Goal: Task Accomplishment & Management: Use online tool/utility

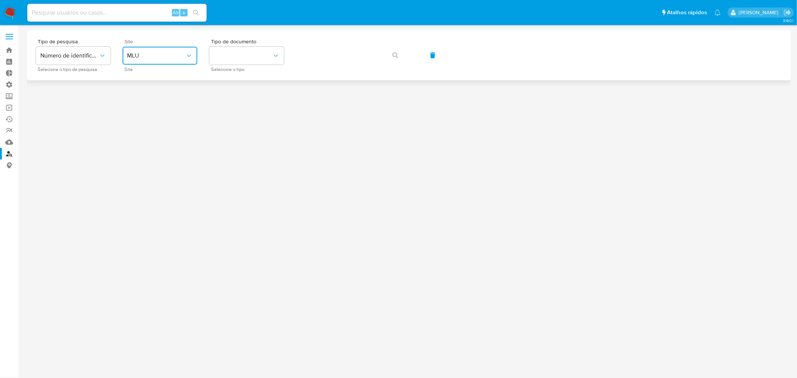
click at [181, 57] on span "MLU" at bounding box center [156, 55] width 58 height 7
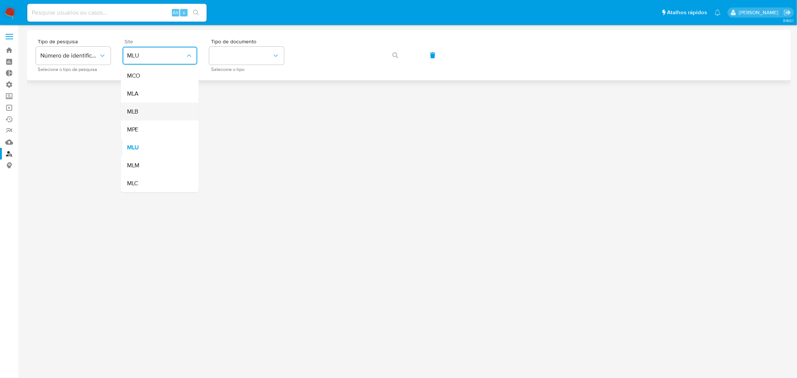
click at [174, 107] on div "MLB" at bounding box center [157, 112] width 61 height 18
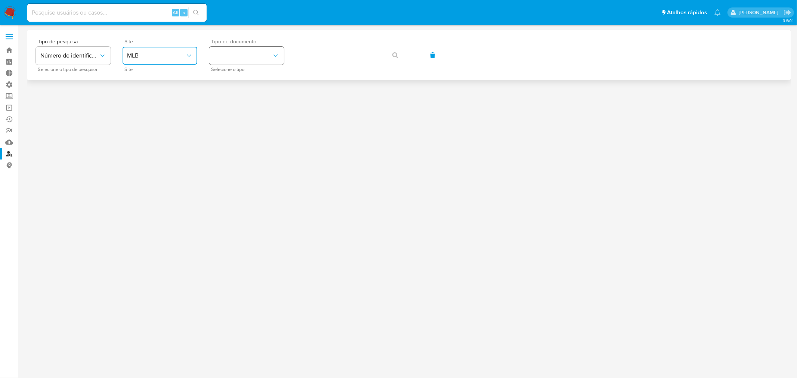
click at [235, 55] on button "identificationType" at bounding box center [246, 56] width 75 height 18
click at [239, 83] on div "CNPJ CNPJ" at bounding box center [244, 79] width 61 height 25
click at [394, 53] on icon "button" at bounding box center [395, 55] width 6 height 6
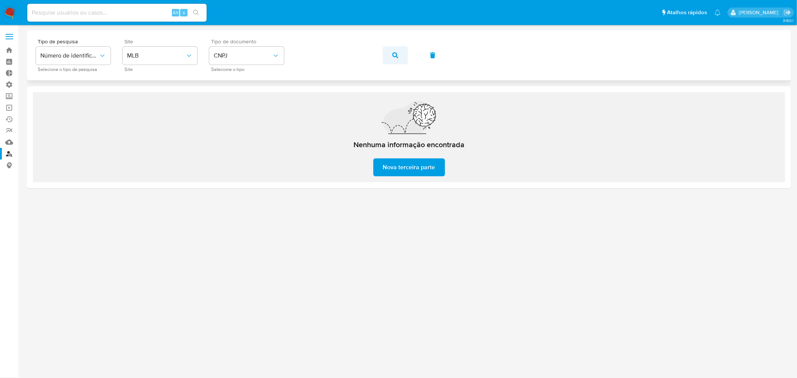
click at [393, 55] on icon "button" at bounding box center [395, 55] width 6 height 6
click at [7, 109] on link "Operações em massa" at bounding box center [44, 108] width 89 height 12
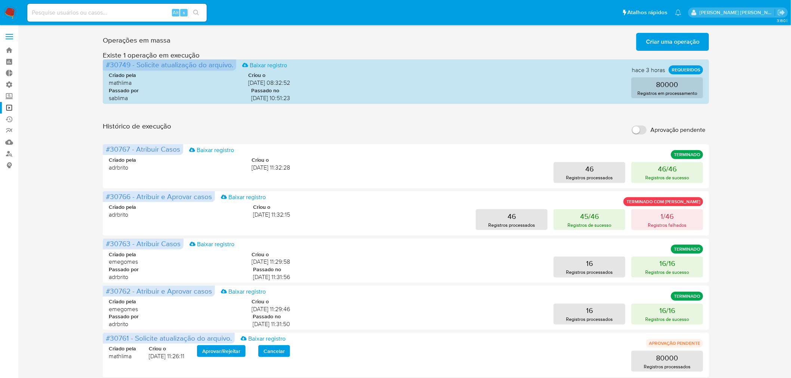
click at [633, 131] on input "Aprovação pendente" at bounding box center [639, 130] width 15 height 9
checkbox input "true"
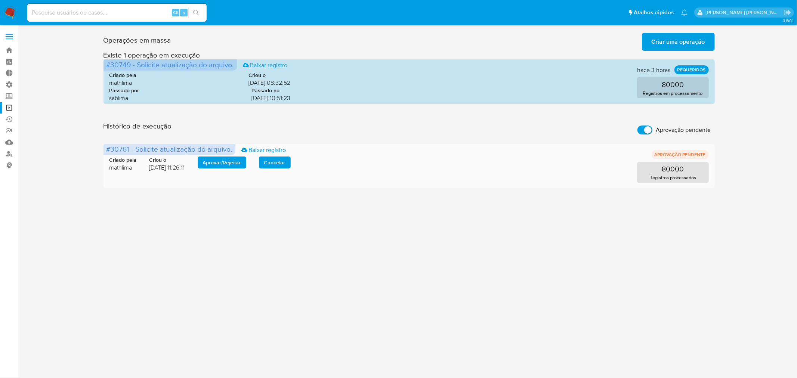
click at [229, 164] on span "Aprovar / Rejeitar" at bounding box center [222, 162] width 38 height 10
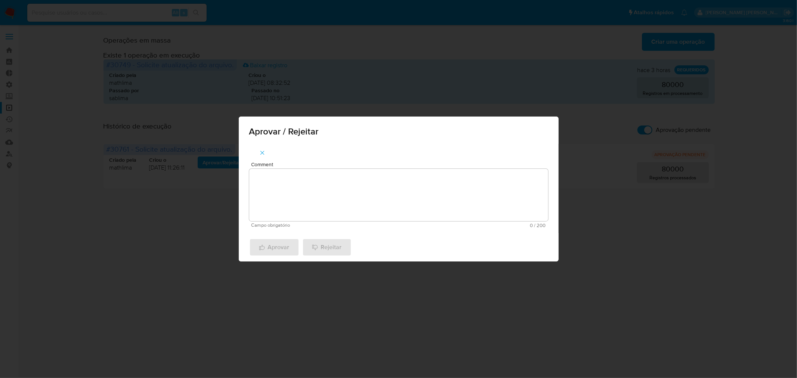
click at [260, 182] on textarea "Comment" at bounding box center [398, 195] width 299 height 52
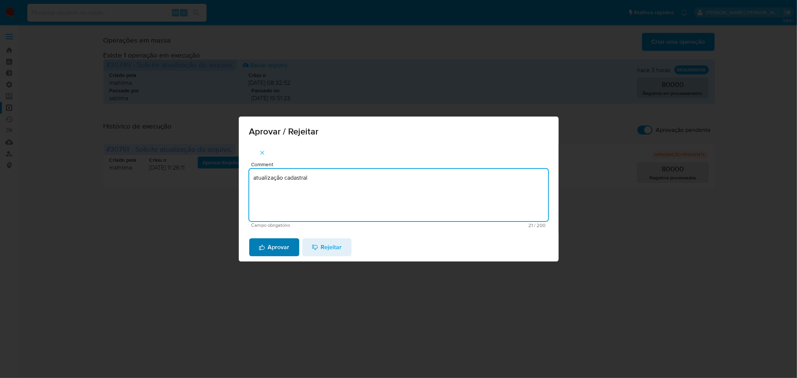
type textarea "atualização cadastral"
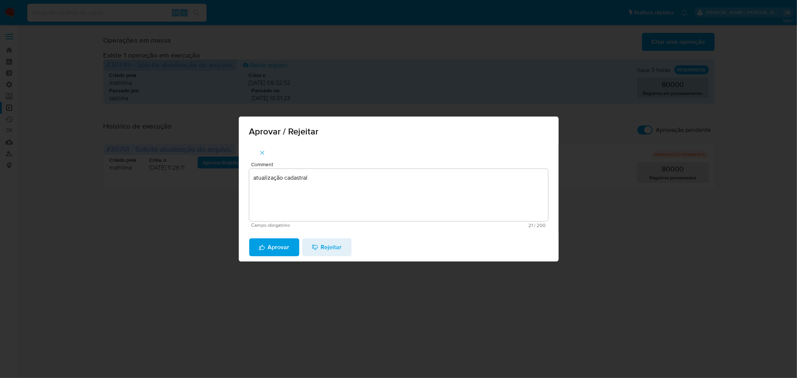
click at [270, 239] on span "Aprovar" at bounding box center [274, 247] width 31 height 16
